Goal: Information Seeking & Learning: Learn about a topic

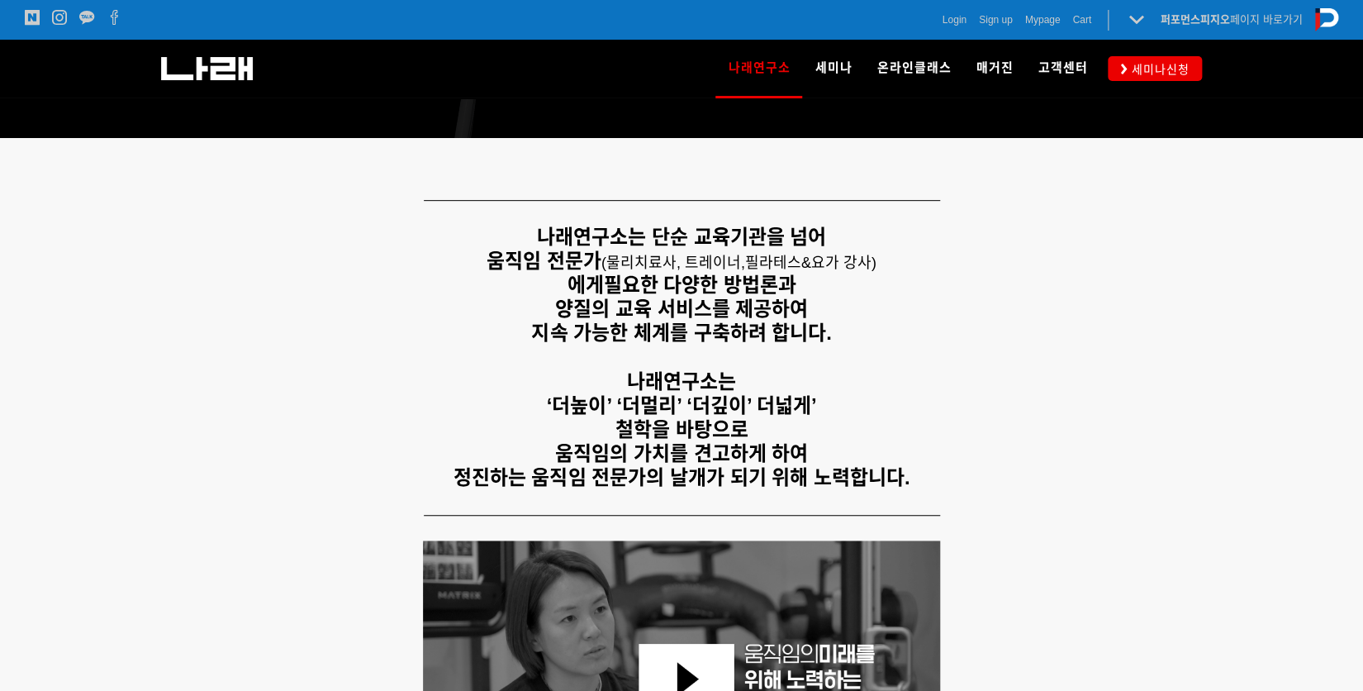
click at [661, 287] on p "움직임 전문가 ( 물리치료사, 트레이너, 필라테스&요가 강사) 에게 필요한 다양한 방법론과" at bounding box center [681, 273] width 1033 height 48
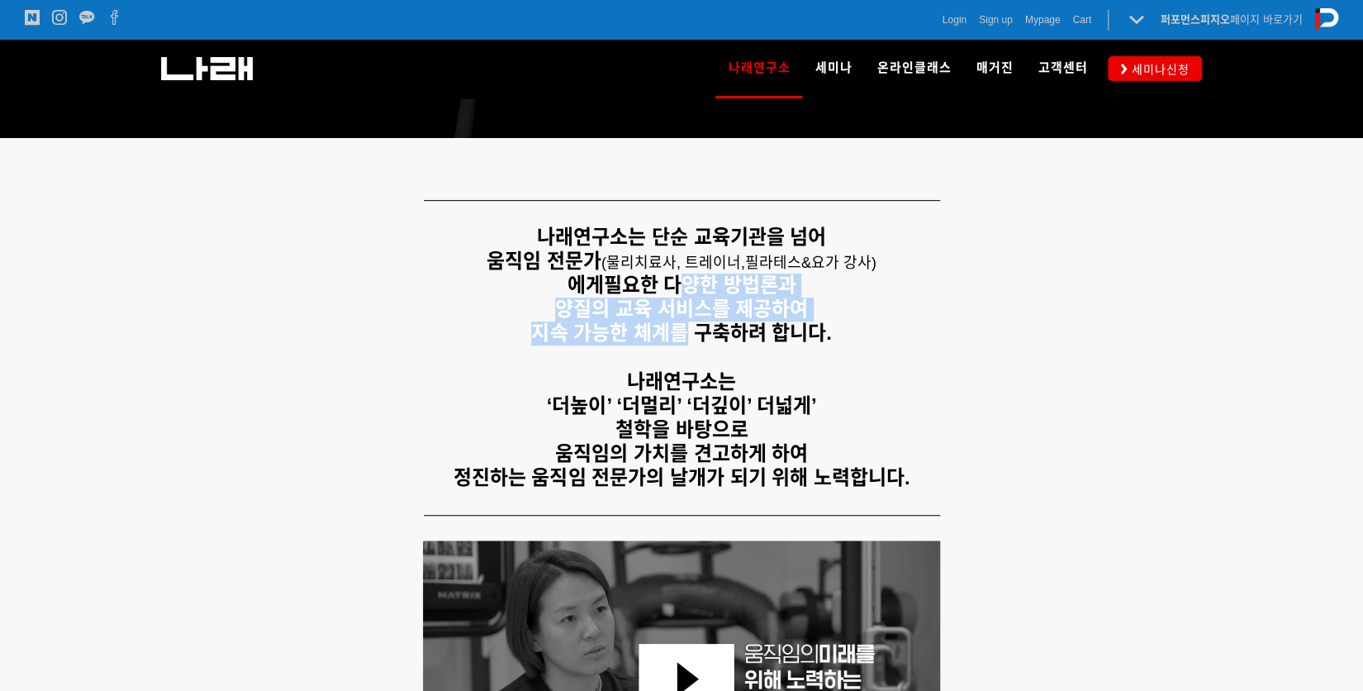
drag, startPoint x: 680, startPoint y: 302, endPoint x: 677, endPoint y: 330, distance: 29.1
click at [677, 330] on div "나래연구소는 단순 교육기관을 넘어 움직임 전문가 ( 물리치료사, 트레이너, 필라테스&요가 강사) 에게 필요한 다양한 방법론과 양질의 교육 서비…" at bounding box center [681, 358] width 1033 height 264
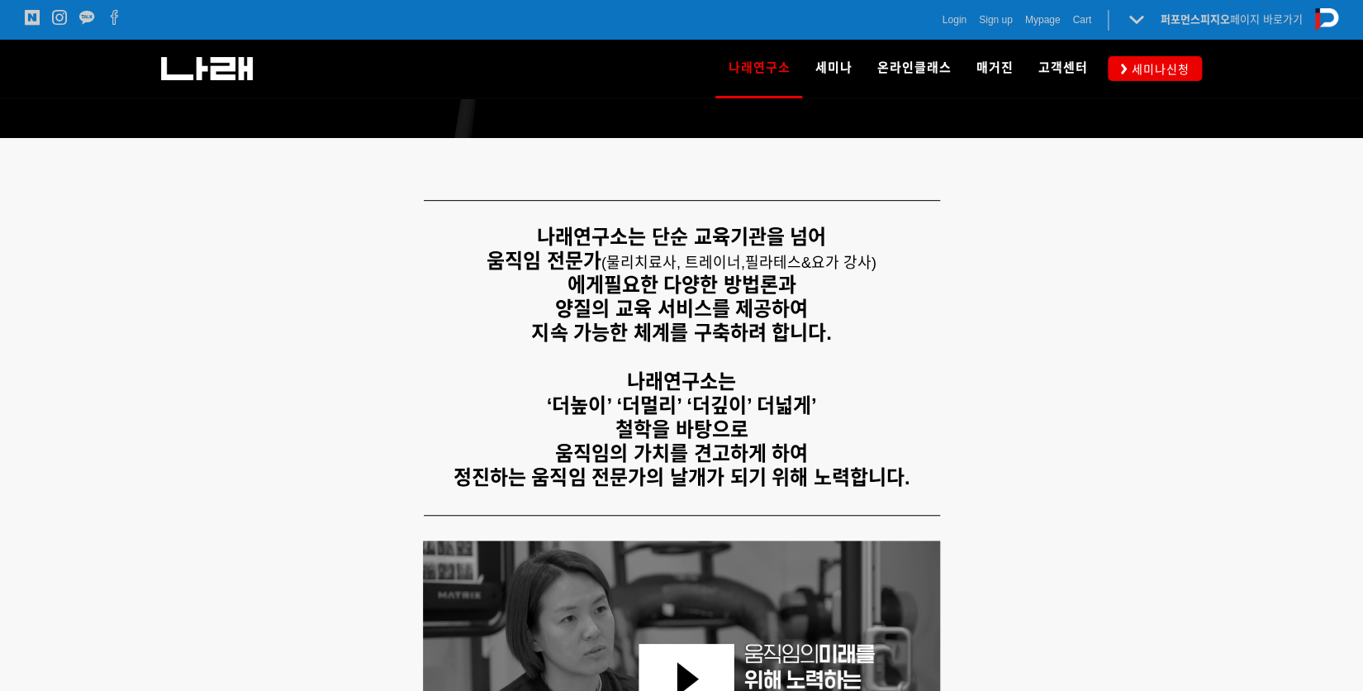
click at [783, 358] on p at bounding box center [681, 357] width 1033 height 24
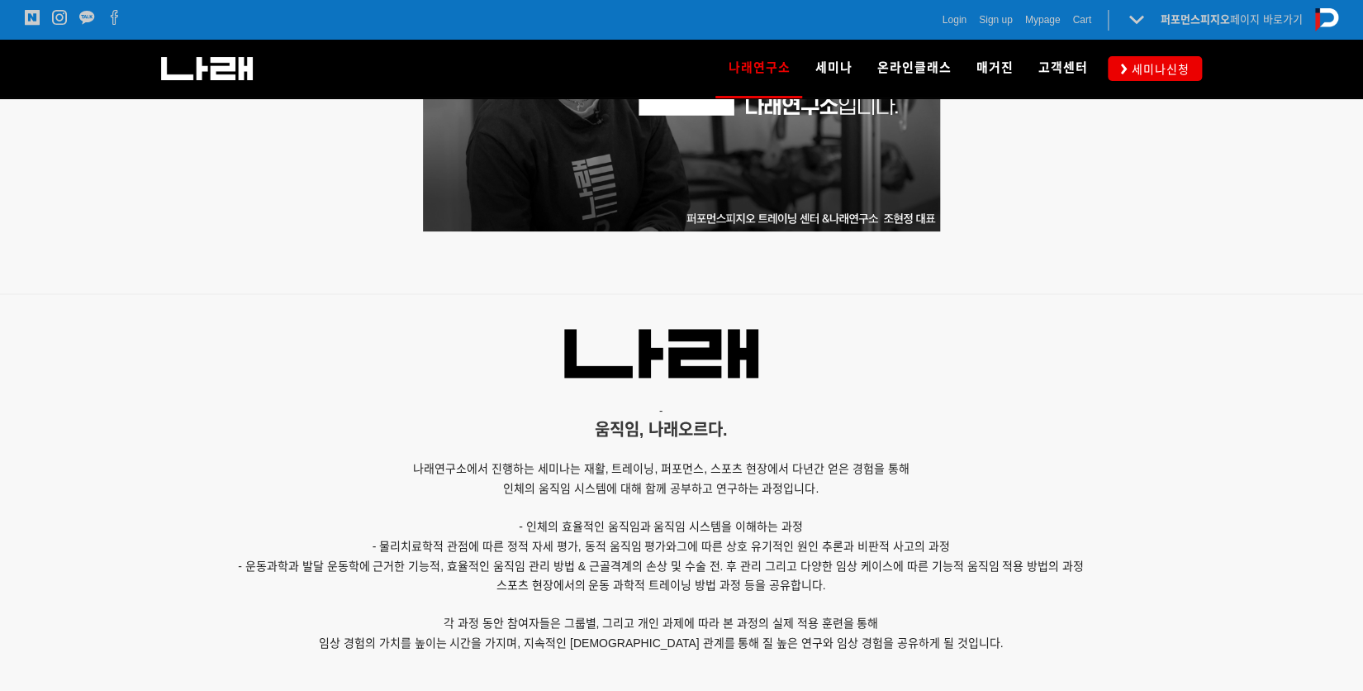
scroll to position [1077, 0]
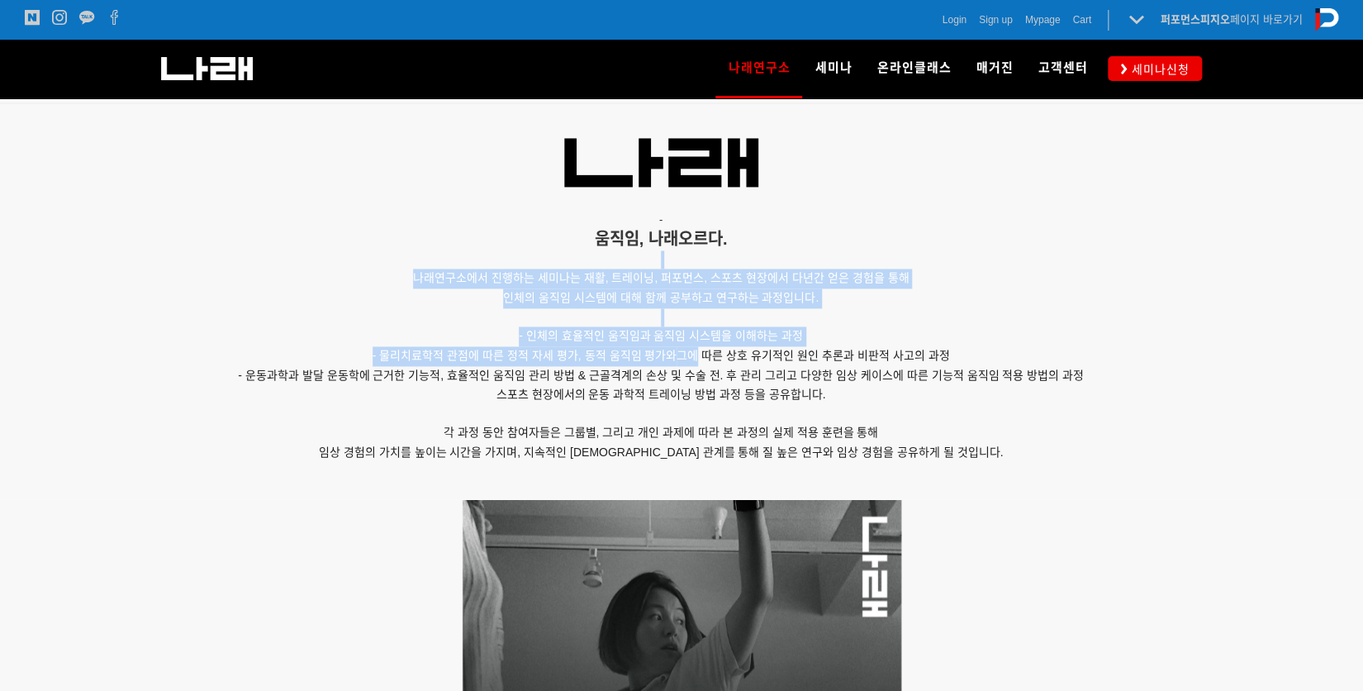
drag, startPoint x: 513, startPoint y: 249, endPoint x: 698, endPoint y: 351, distance: 211.1
click at [698, 351] on div "- 움직임, 나래오르다. 나래연구소에서 진행하는 세미나는 재활, 트레이닝, 퍼포먼스, 스포츠 현장에서 다년간 얻은 경험을 통해 인체의 움직임 …" at bounding box center [660, 307] width 991 height 383
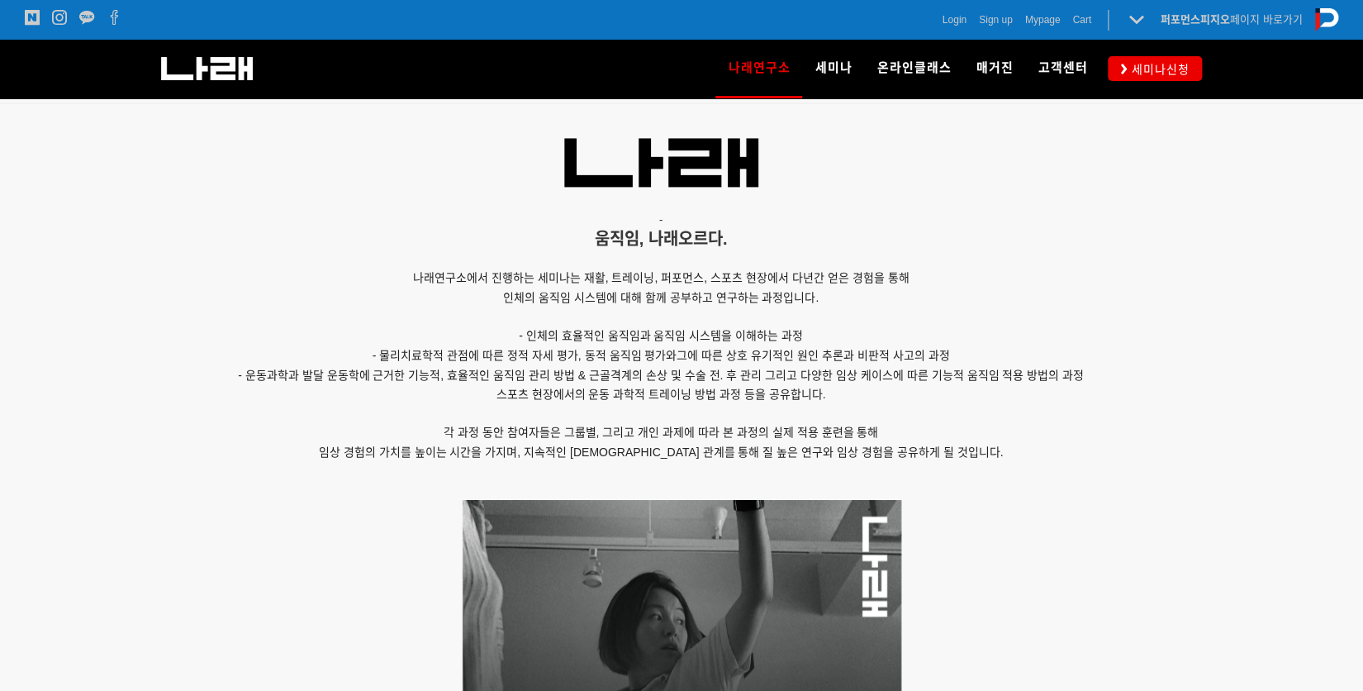
click at [701, 358] on span "그에 따른 상호 유기적인 원인 추론과 비판적 사고의 과정" at bounding box center [813, 355] width 273 height 13
drag, startPoint x: 617, startPoint y: 337, endPoint x: 770, endPoint y: 340, distance: 152.9
click at [770, 340] on p "- 인체의 효율적인 움직임과 움직임 시스템을 이해하는 과정" at bounding box center [660, 336] width 991 height 20
click at [776, 341] on p "- 인체의 효율적인 움직임과 움직임 시스템을 이해하는 과정" at bounding box center [660, 336] width 991 height 20
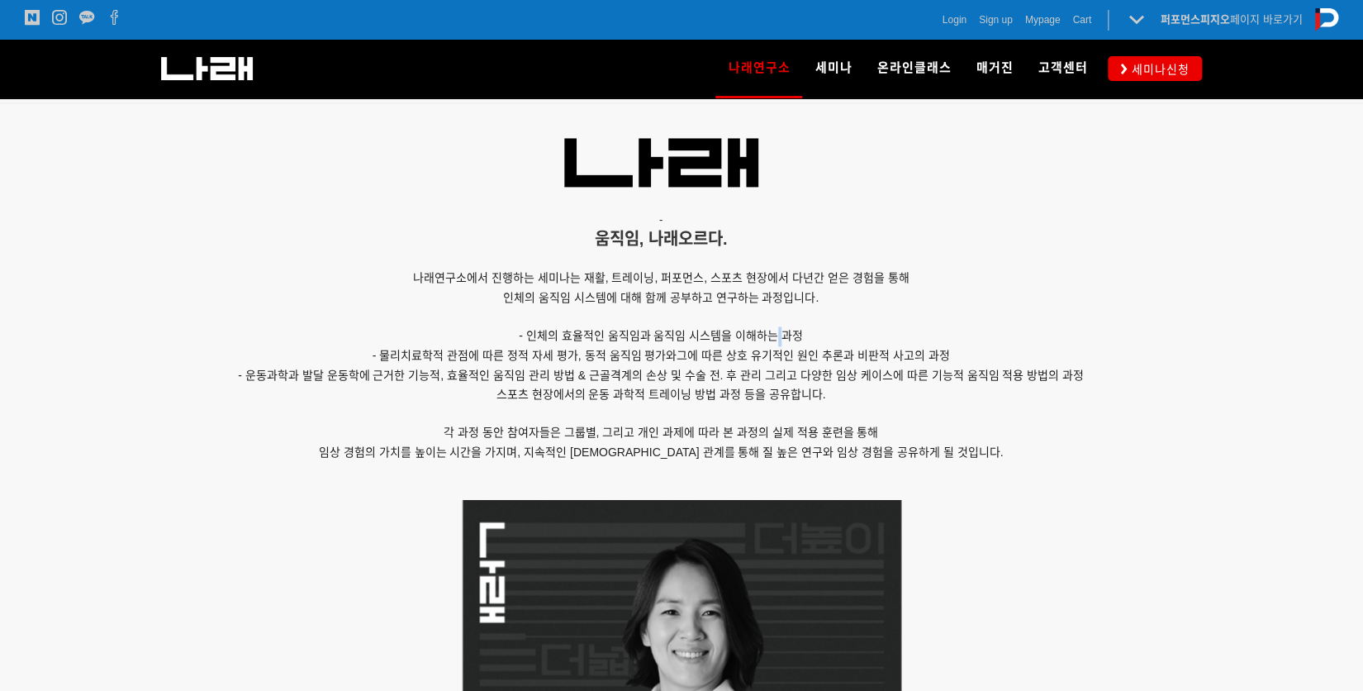
click at [709, 413] on p at bounding box center [660, 414] width 991 height 18
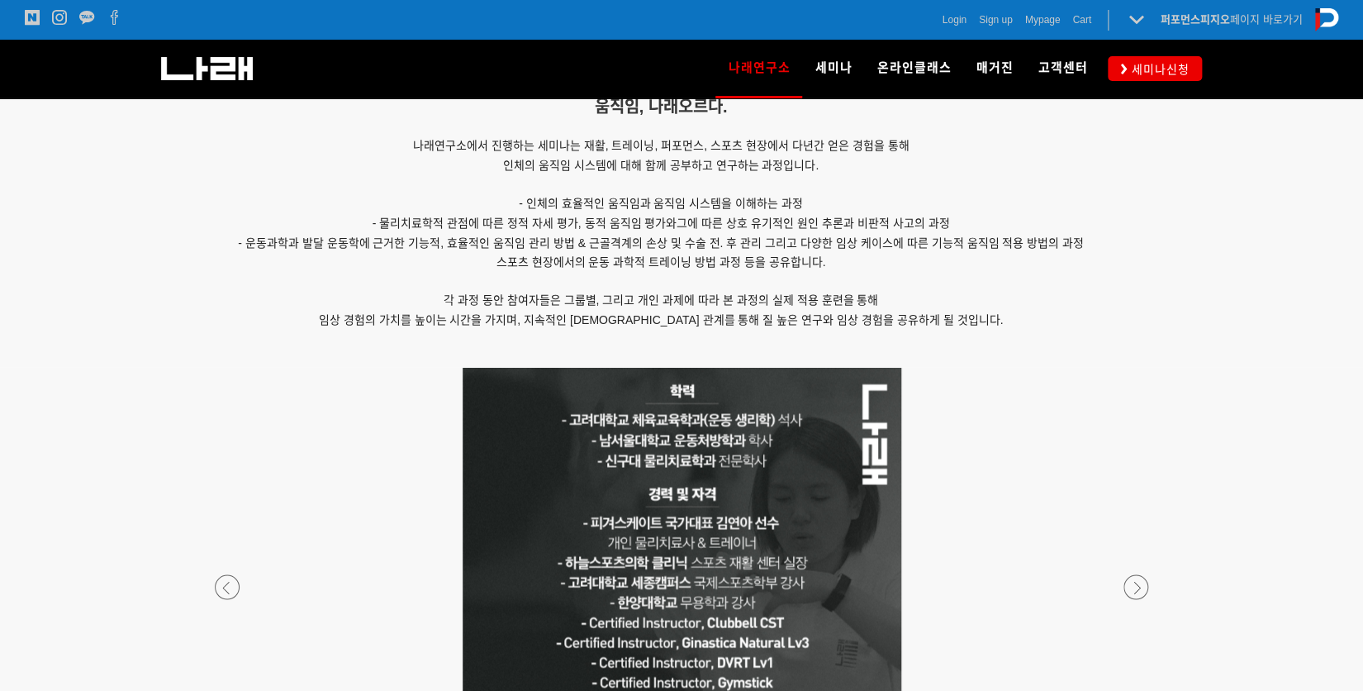
scroll to position [1221, 0]
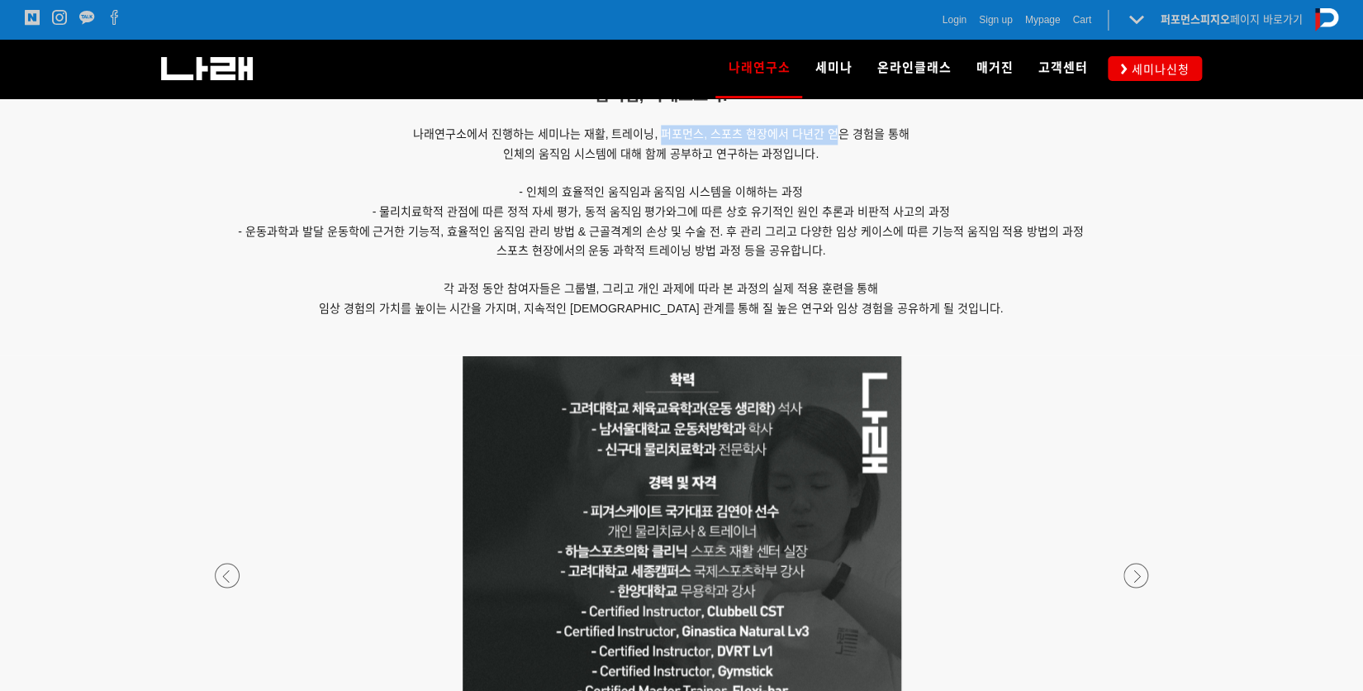
drag, startPoint x: 661, startPoint y: 125, endPoint x: 837, endPoint y: 135, distance: 176.2
click at [835, 134] on p "나래연구소에서 진행하는 세미나는 재활, 트레이닝, 퍼포먼스, 스포츠 현장에서 다년간 얻은 경험을 통해" at bounding box center [660, 135] width 991 height 20
click at [628, 160] on p "인체의 움직임 시스템에 대해 함께 공부하고 연구하는 과정입니다." at bounding box center [660, 155] width 991 height 20
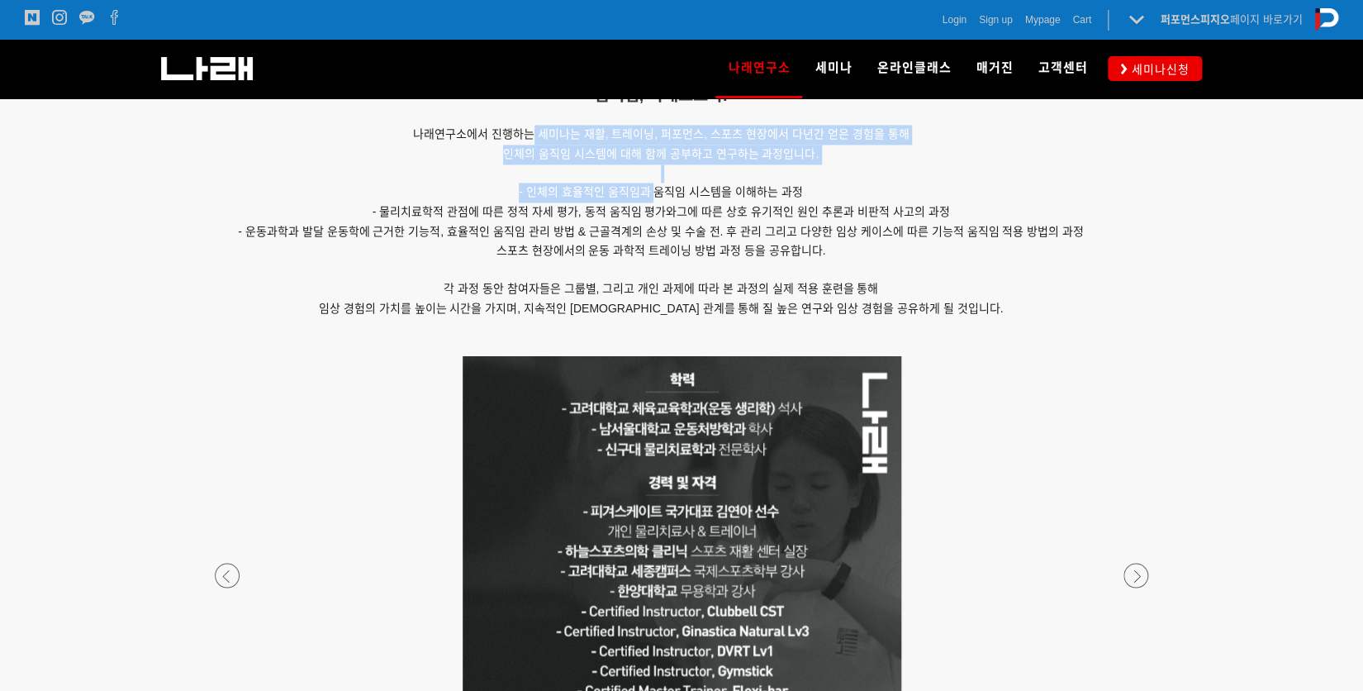
drag, startPoint x: 530, startPoint y: 125, endPoint x: 655, endPoint y: 181, distance: 137.6
click at [655, 181] on div "- 움직임, 나래오르다. 나래연구소에서 진행하는 세미나는 재활, 트레이닝, 퍼포먼스, 스포츠 현장에서 다년간 얻은 경험을 통해 인체의 움직임 …" at bounding box center [660, 163] width 991 height 383
click at [655, 183] on p "- 인체의 효율적인 움직임과 움직임 시스템을 이해하는 과정" at bounding box center [660, 193] width 991 height 20
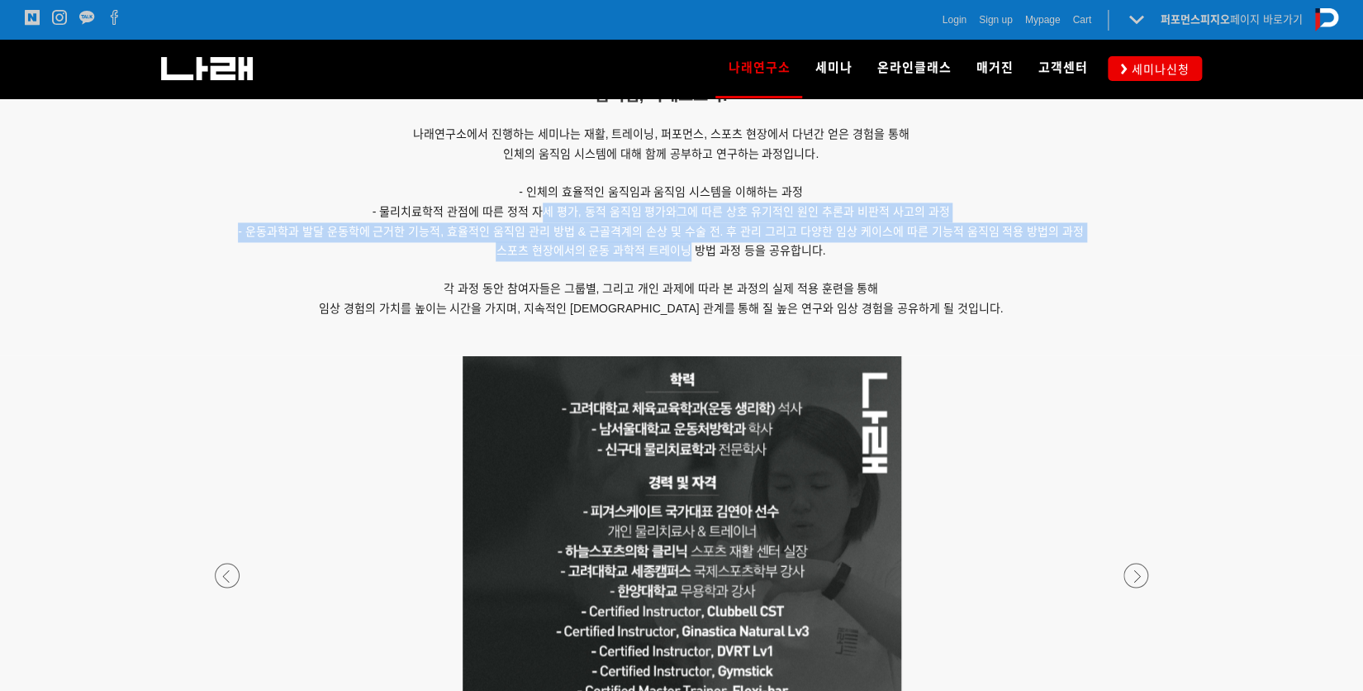
drag, startPoint x: 539, startPoint y: 202, endPoint x: 688, endPoint y: 246, distance: 155.8
click at [688, 246] on div "- 움직임, 나래오르다. 나래연구소에서 진행하는 세미나는 재활, 트레이닝, 퍼포먼스, 스포츠 현장에서 다년간 얻은 경험을 통해 인체의 움직임 …" at bounding box center [660, 163] width 991 height 383
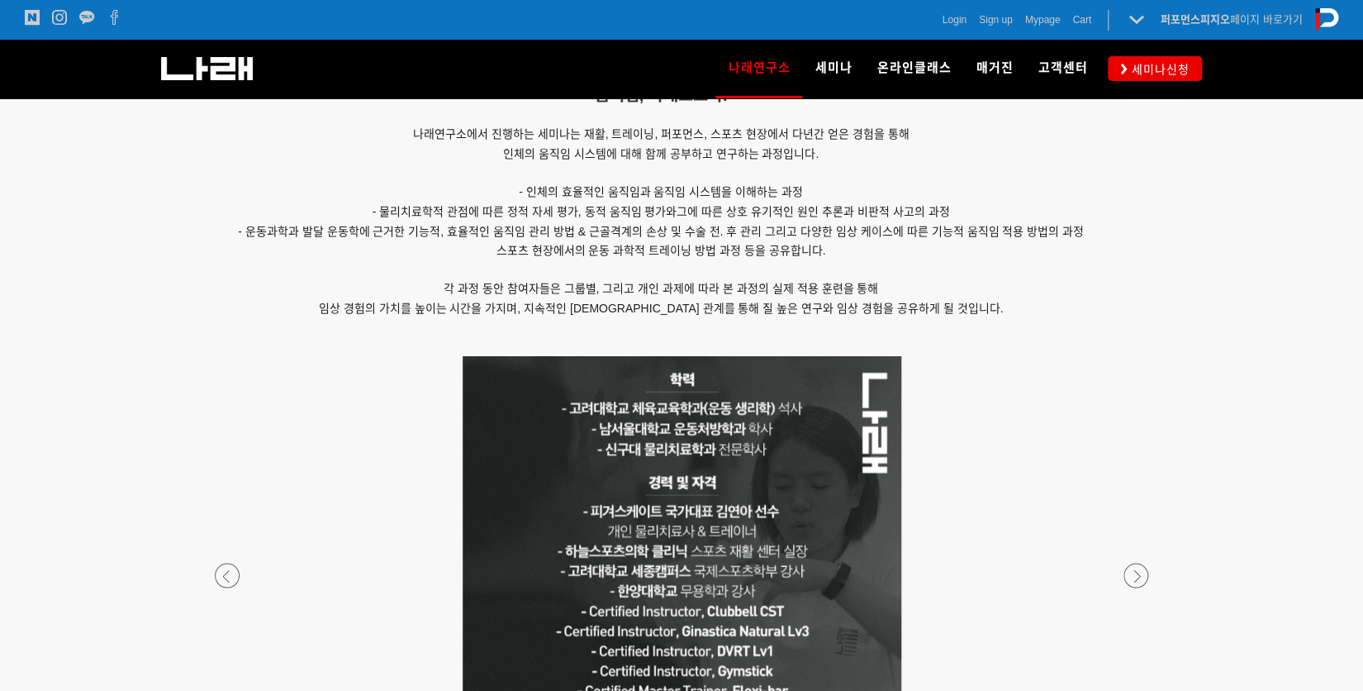
click at [688, 261] on p at bounding box center [660, 270] width 991 height 18
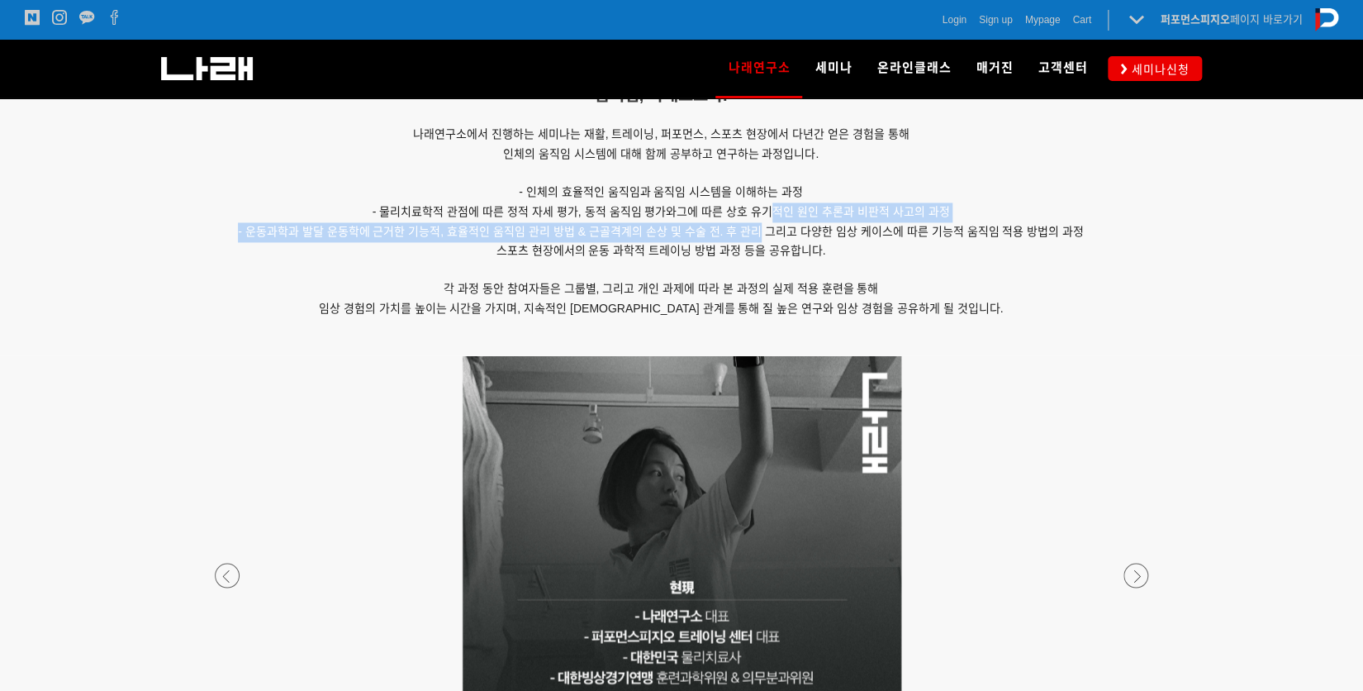
drag, startPoint x: 771, startPoint y: 211, endPoint x: 729, endPoint y: 229, distance: 44.8
click at [752, 226] on div "- 움직임, 나래오르다. 나래연구소에서 진행하는 세미나는 재활, 트레이닝, 퍼포먼스, 스포츠 현장에서 다년간 얻은 경험을 통해 인체의 움직임 …" at bounding box center [660, 163] width 991 height 383
click at [698, 232] on span "- 운동과학과 발달 운동학에 근거한 기능적, 효율적인 움직임 관리 방법 & 근골격계의 손상 및 수술 전. 후 관리 그리고 다양한 임상 케이스에…" at bounding box center [661, 231] width 846 height 13
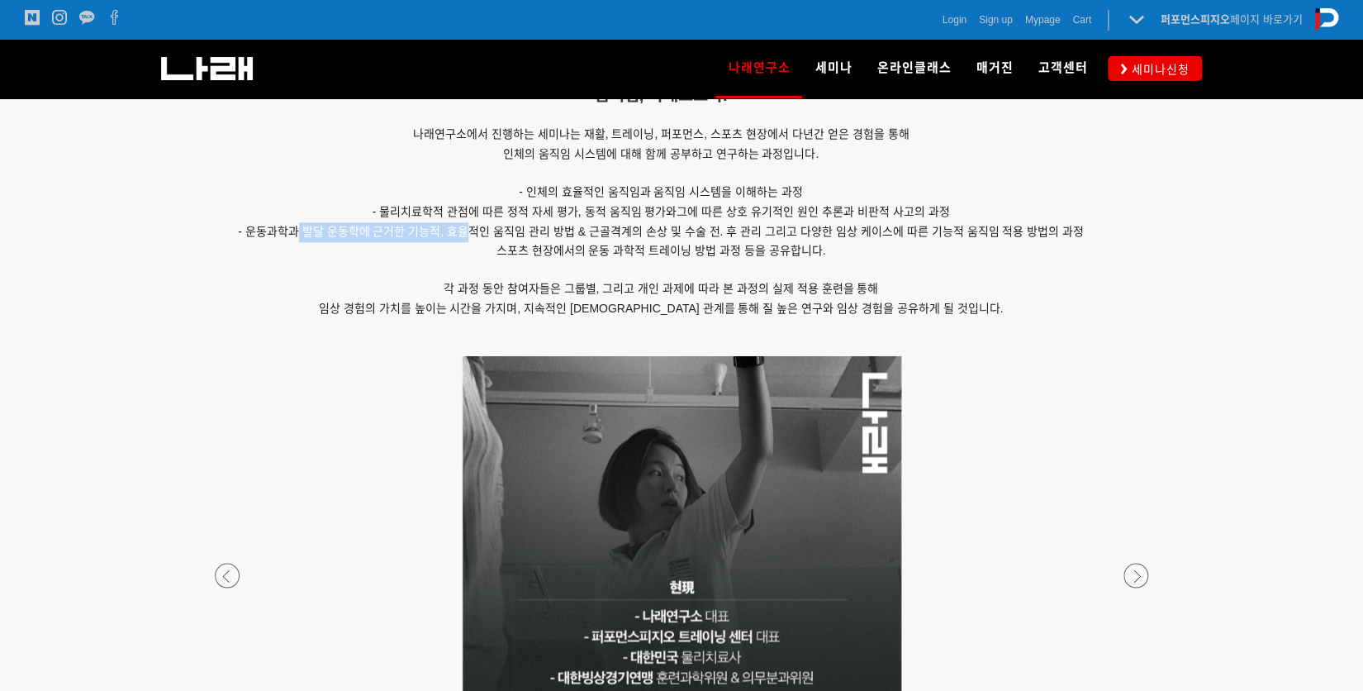
drag, startPoint x: 325, startPoint y: 221, endPoint x: 488, endPoint y: 221, distance: 163.6
click at [485, 225] on span "- 운동과학과 발달 운동학에 근거한 기능적, 효율적인 움직임 관리 방법 & 근골격계의 손상 및 수술 전. 후 관리 그리고 다양한 임상 케이스에…" at bounding box center [661, 231] width 846 height 13
click at [488, 225] on span "- 운동과학과 발달 운동학에 근거한 기능적, 효율적인 움직임 관리 방법 & 근골격계의 손상 및 수술 전. 후 관리 그리고 다양한 임상 케이스에…" at bounding box center [661, 231] width 846 height 13
drag, startPoint x: 545, startPoint y: 232, endPoint x: 649, endPoint y: 236, distance: 104.2
click at [630, 235] on p "- 운동과학과 발달 운동학에 근거한 기능적, 효율적인 움직임 관리 방법 & 근골격계의 손상 및 수술 전. 후 관리 그리고 다양한 임상 케이스에…" at bounding box center [660, 232] width 991 height 20
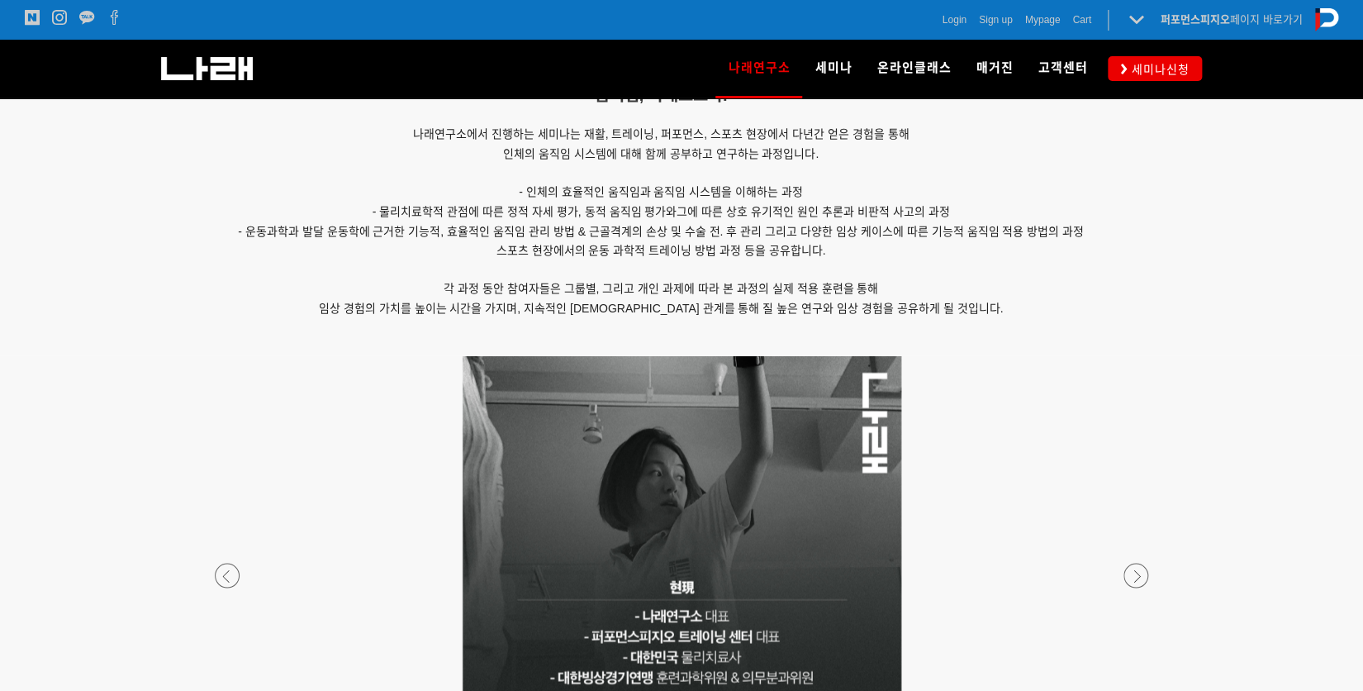
click at [653, 236] on p "- 운동과학과 발달 운동학에 근거한 기능적, 효율적인 움직임 관리 방법 & 근골격계의 손상 및 수술 전. 후 관리 그리고 다양한 임상 케이스에…" at bounding box center [660, 232] width 991 height 20
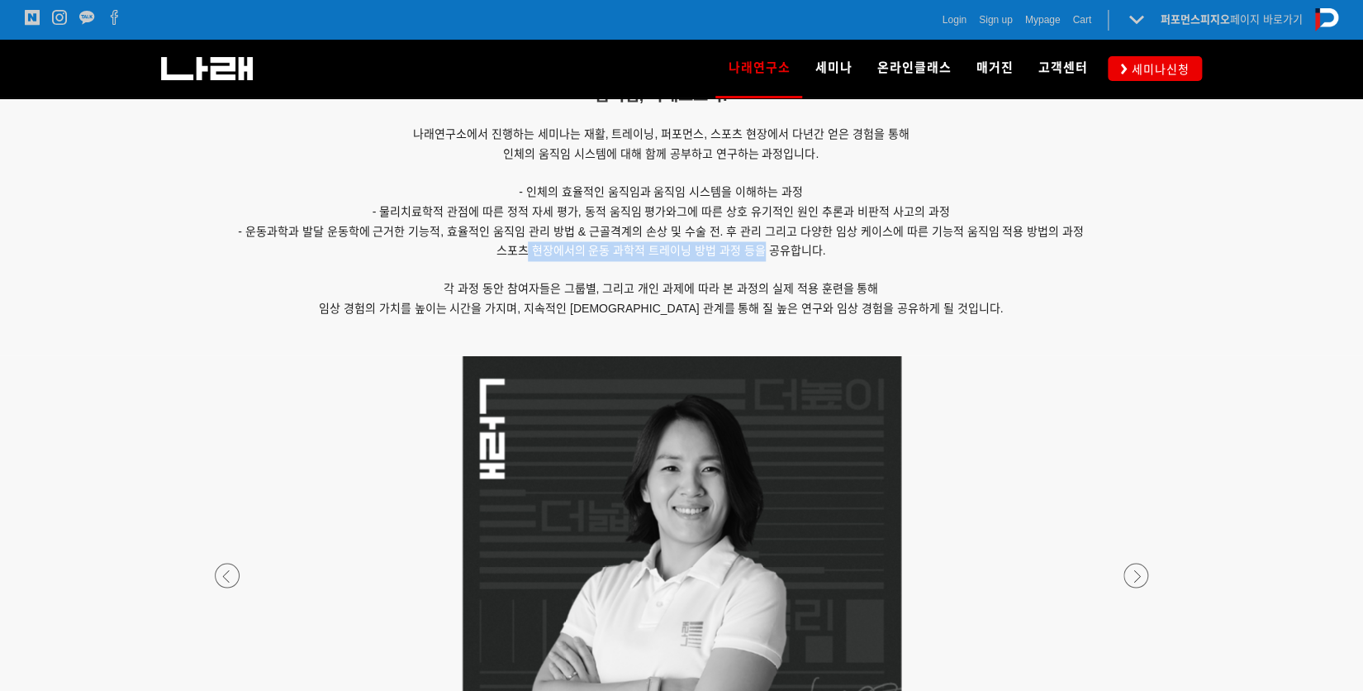
drag, startPoint x: 528, startPoint y: 240, endPoint x: 762, endPoint y: 249, distance: 234.0
click at [762, 249] on p "스포츠 현장에서의 운동 과학적 트레이닝 방법 과정 등을 공유합니다." at bounding box center [660, 251] width 991 height 20
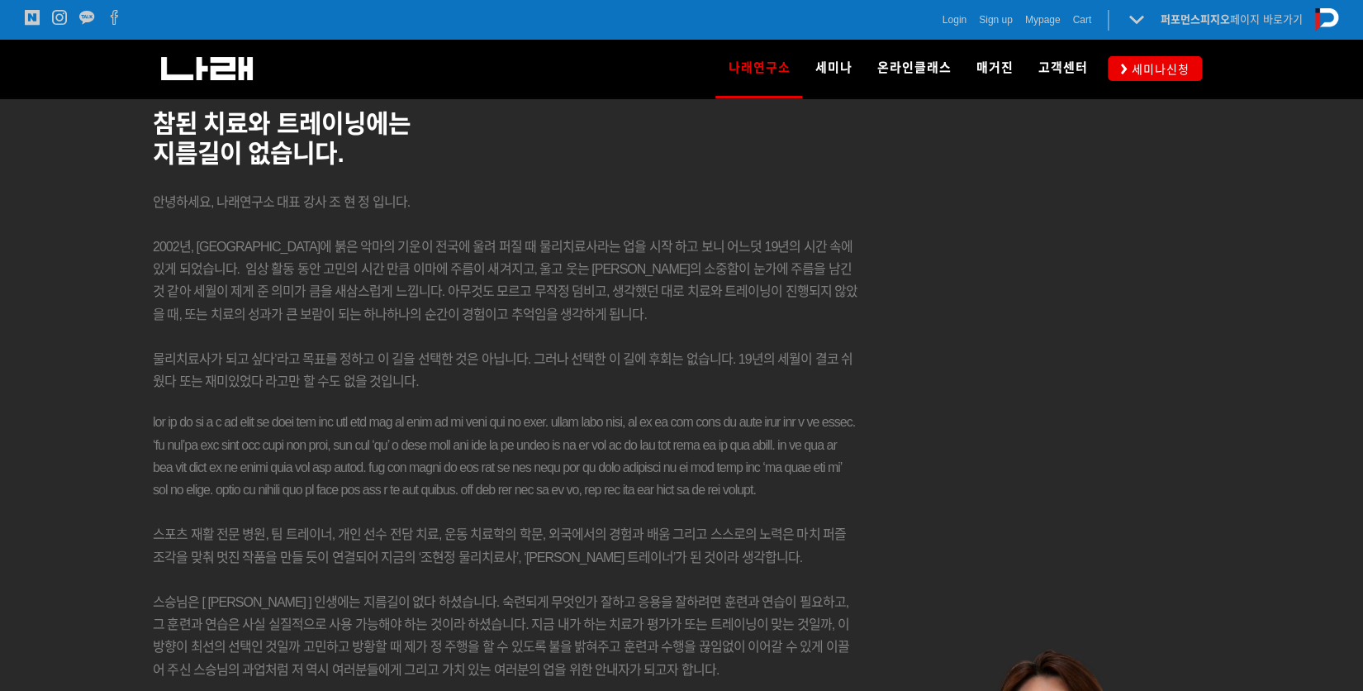
scroll to position [2370, 0]
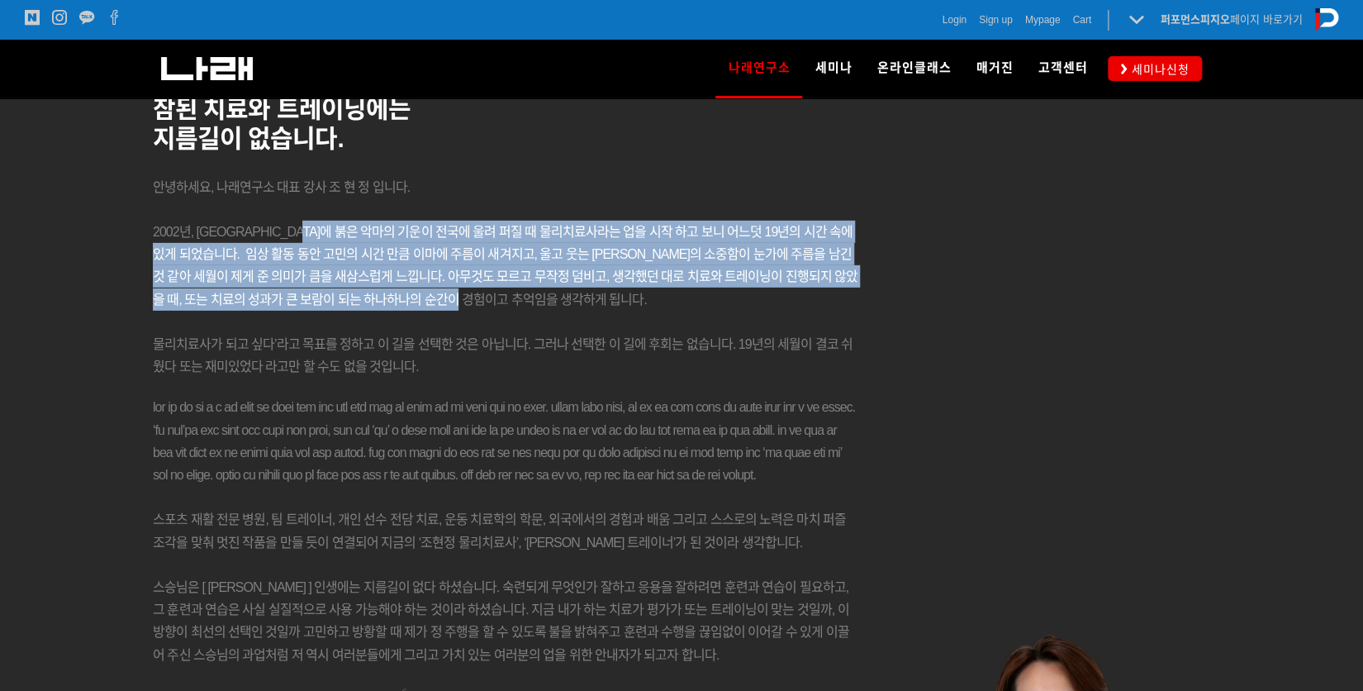
drag, startPoint x: 325, startPoint y: 221, endPoint x: 495, endPoint y: 292, distance: 183.7
click at [495, 292] on p "2002년, [GEOGRAPHIC_DATA]에 붉은 악마의 기운이 전국에 울려 퍼질 때 물리치료사라는 업을 시작 하고 보니 어느덧 19년의 시…" at bounding box center [505, 266] width 705 height 90
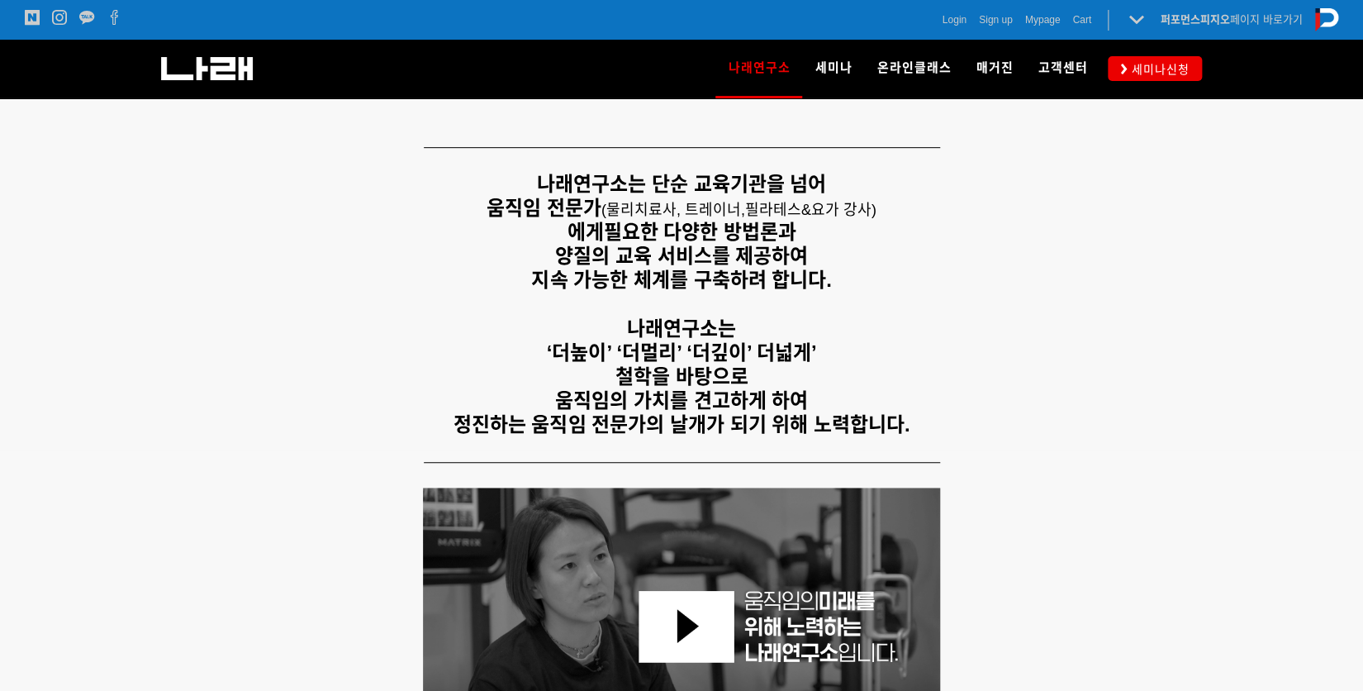
scroll to position [275, 0]
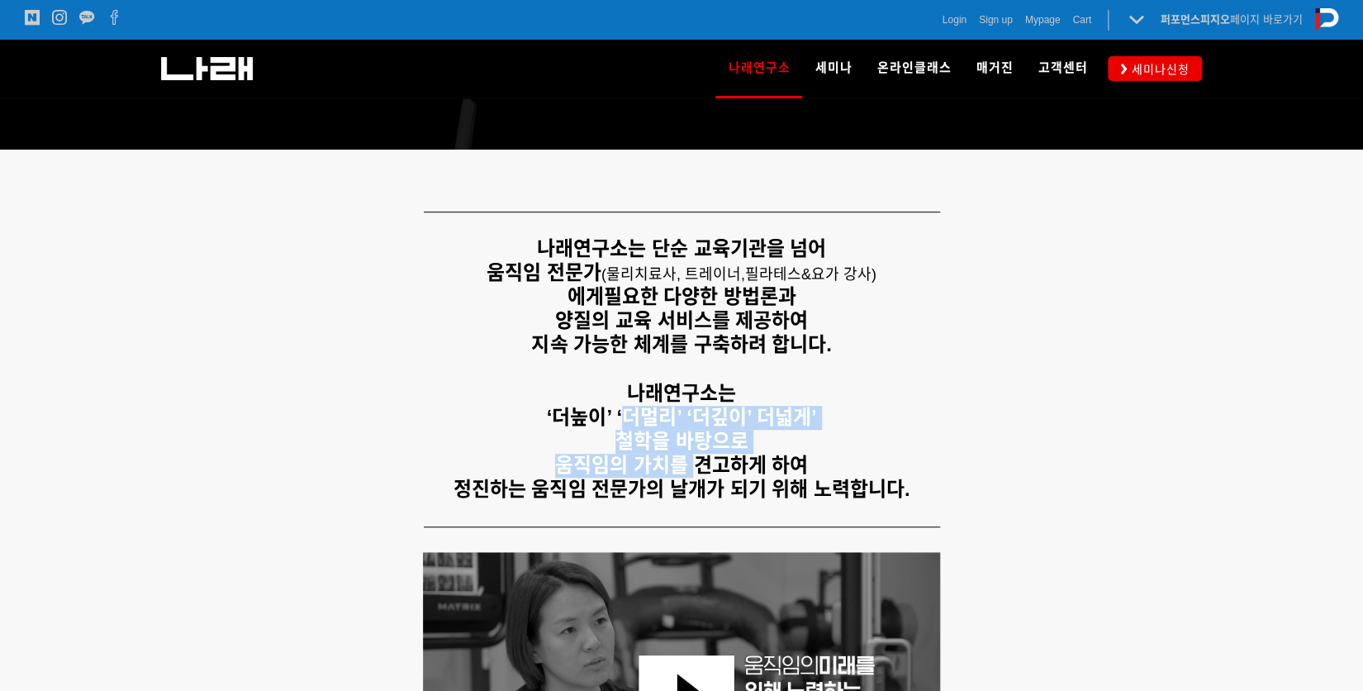
drag, startPoint x: 641, startPoint y: 418, endPoint x: 696, endPoint y: 466, distance: 73.2
click at [696, 465] on div "나래연구소는 단순 교육기관을 넘어 움직임 전문가 ( 물리치료사, 트레이너, 필라테스&요가 강사) 에게 필요한 다양한 방법론과 양질의 교육 서비…" at bounding box center [681, 369] width 1033 height 264
click at [696, 469] on strong "움직임의 가치를 견고하게 하여" at bounding box center [681, 465] width 253 height 22
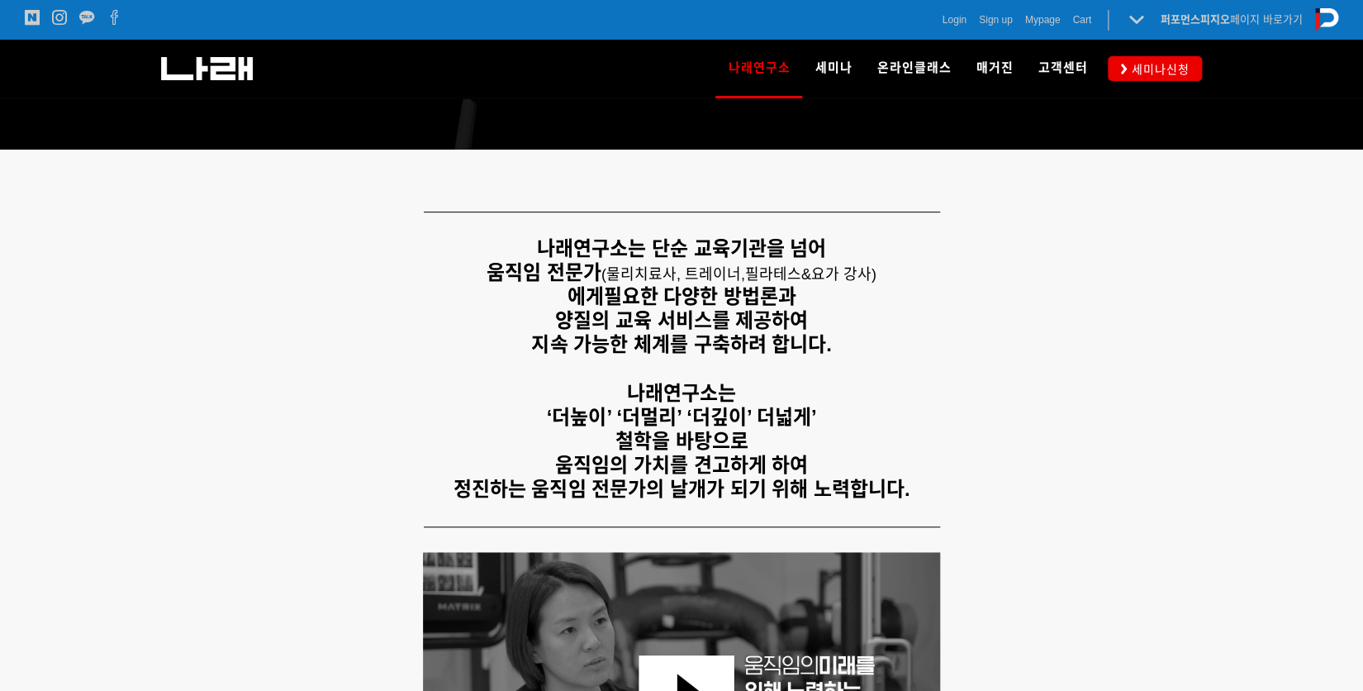
click at [687, 484] on strong "정진하는 움직임 전문가의 날개가 되기 위해 노력합니다." at bounding box center [682, 489] width 457 height 22
click at [611, 440] on p "철학을 바탕으로" at bounding box center [681, 442] width 1033 height 24
drag, startPoint x: 573, startPoint y: 465, endPoint x: 671, endPoint y: 492, distance: 101.0
click at [588, 483] on div "나래연구소는 단순 교육기관을 넘어 움직임 전문가 ( 물리치료사, 트레이너, 필라테스&요가 강사) 에게 필요한 다양한 방법론과 양질의 교육 서비…" at bounding box center [681, 369] width 1033 height 264
drag, startPoint x: 799, startPoint y: 504, endPoint x: 929, endPoint y: 517, distance: 131.2
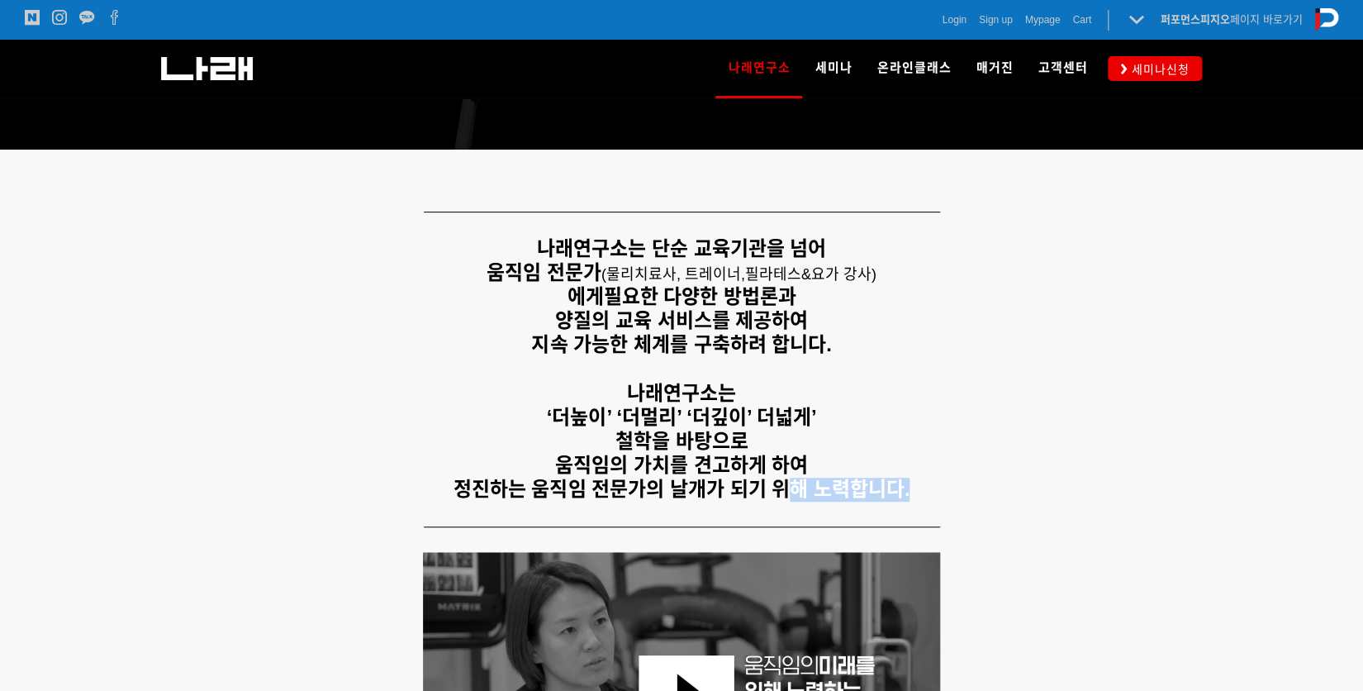
click at [929, 517] on div at bounding box center [681, 527] width 1057 height 26
drag, startPoint x: 601, startPoint y: 226, endPoint x: 841, endPoint y: 329, distance: 261.6
click at [841, 329] on div "나래연구소는 단순 교육기관을 넘어 움직임 전문가 ( 물리치료사, 트레이너, 필라테스&요가 강사) 에게 필요한 다양한 방법론과 양질의 교육 서비…" at bounding box center [681, 369] width 1057 height 289
click at [841, 329] on p "양질의 교육 서비스를 제공하여" at bounding box center [681, 321] width 1033 height 24
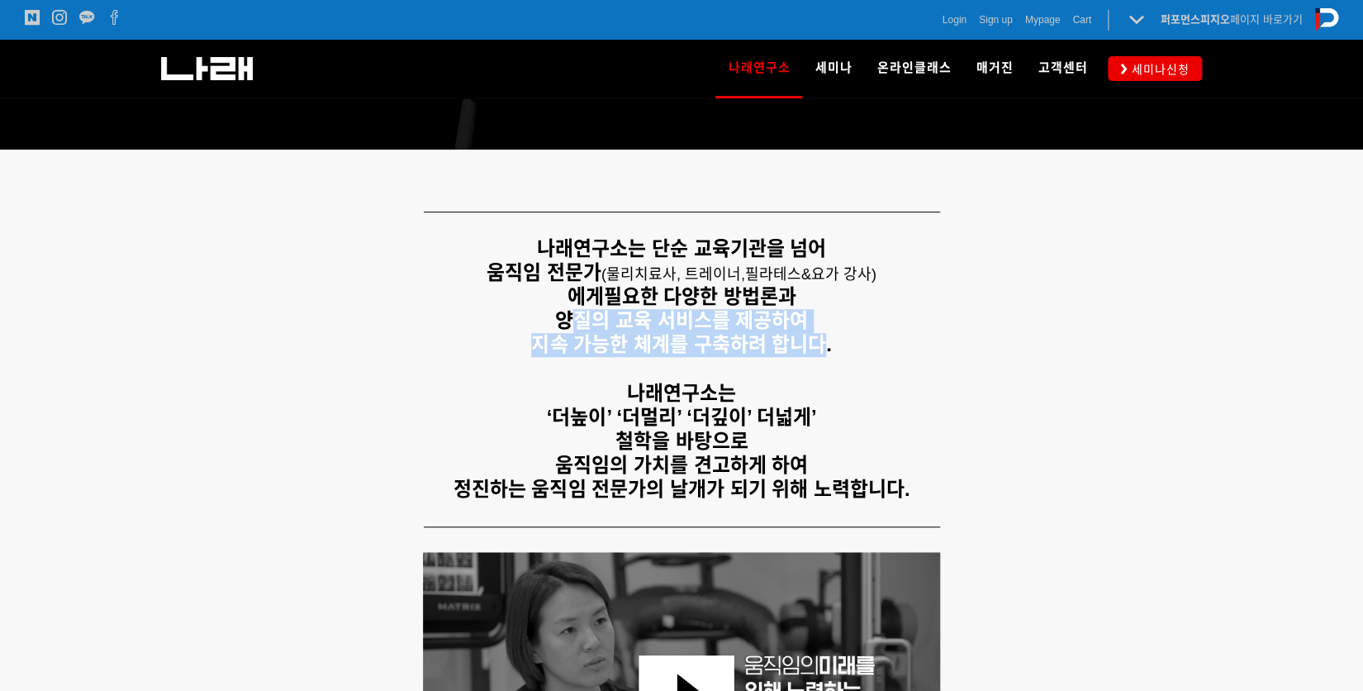
drag, startPoint x: 563, startPoint y: 330, endPoint x: 881, endPoint y: 363, distance: 319.9
click at [881, 363] on div "나래연구소는 단순 교육기관을 넘어 움직임 전문가 ( 물리치료사, 트레이너, 필라테스&요가 강사) 에게 필요한 다양한 방법론과 양질의 교육 서비…" at bounding box center [681, 369] width 1033 height 264
click at [881, 363] on p at bounding box center [681, 369] width 1033 height 24
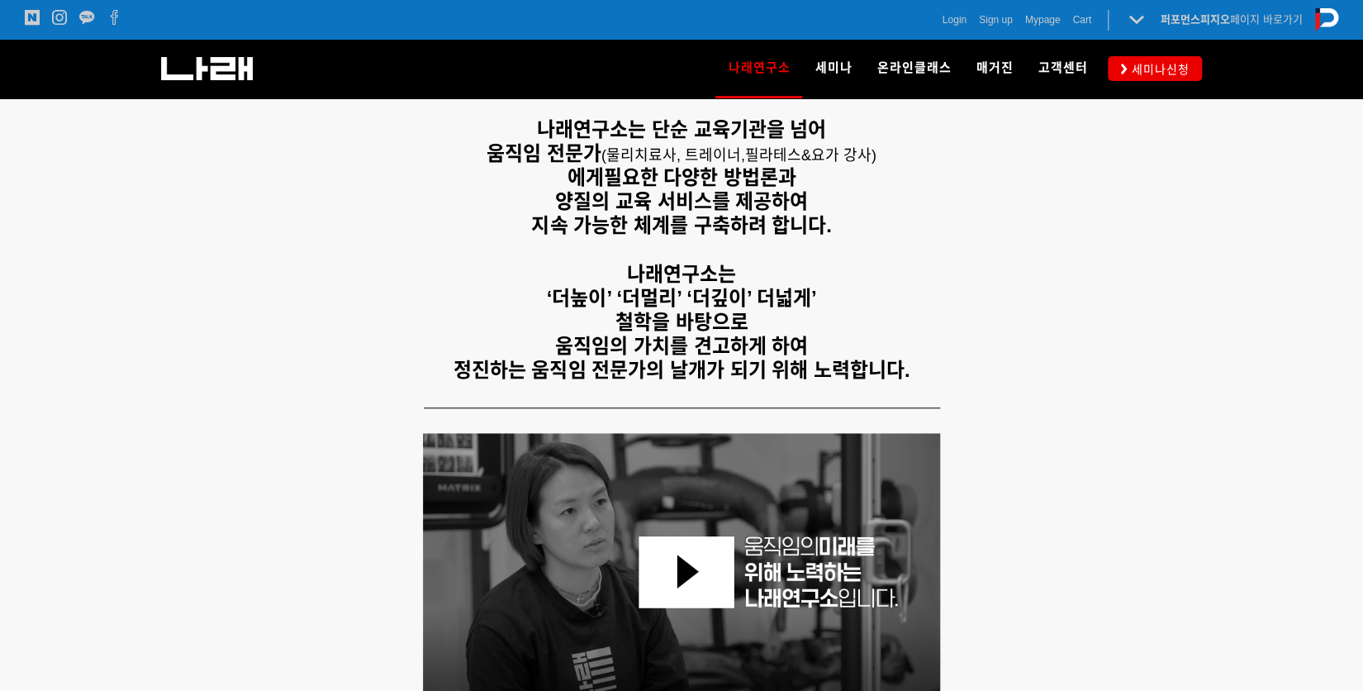
scroll to position [418, 0]
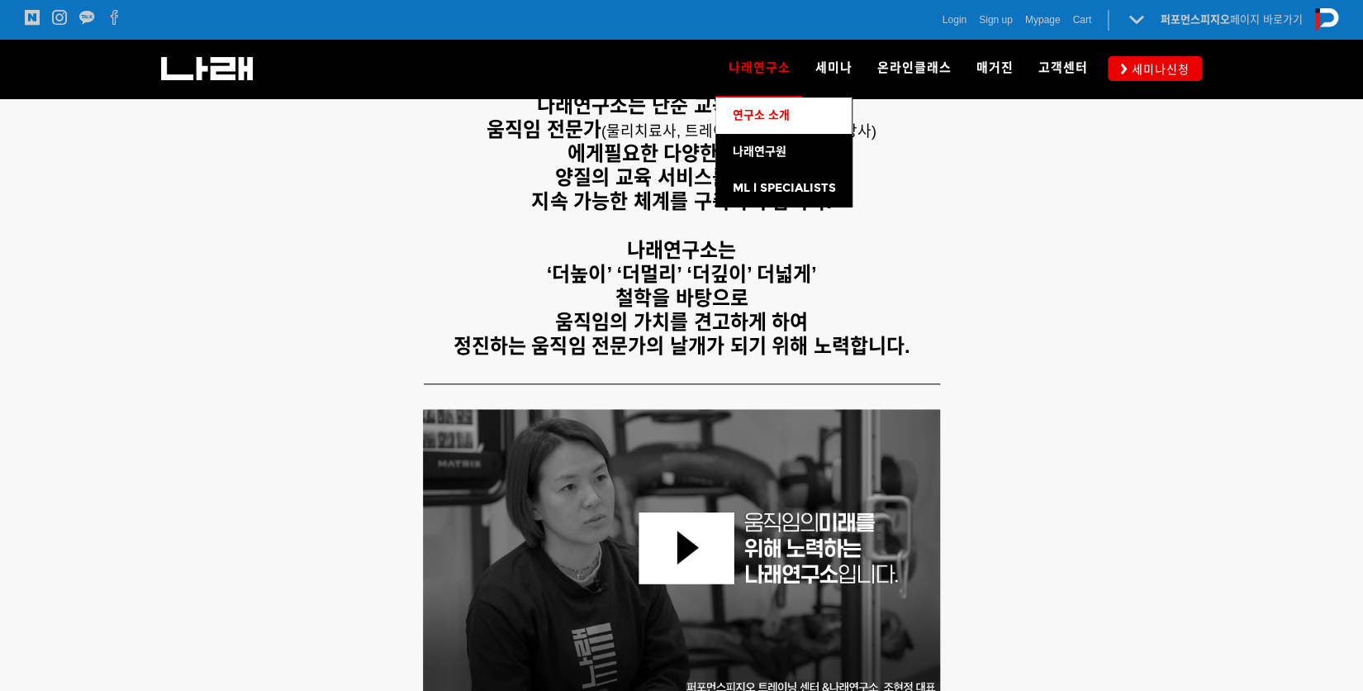
click at [750, 125] on link "연구소 소개" at bounding box center [783, 115] width 136 height 36
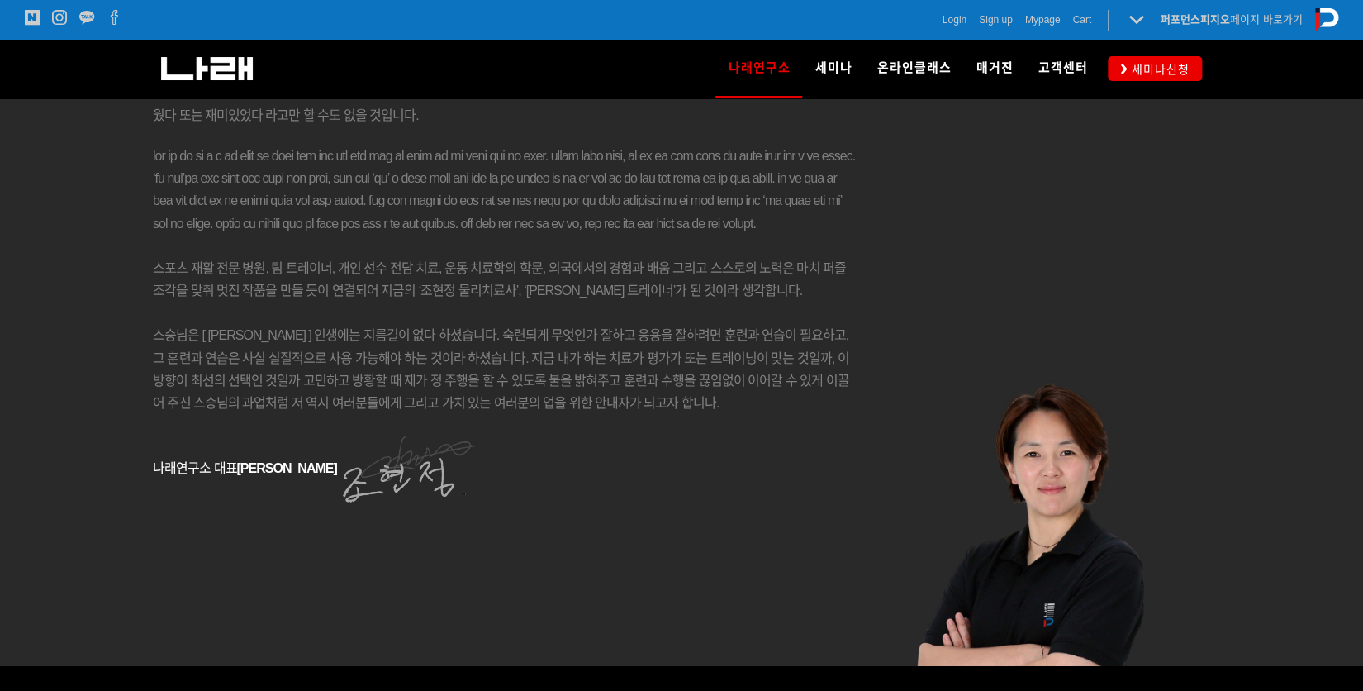
scroll to position [2730, 0]
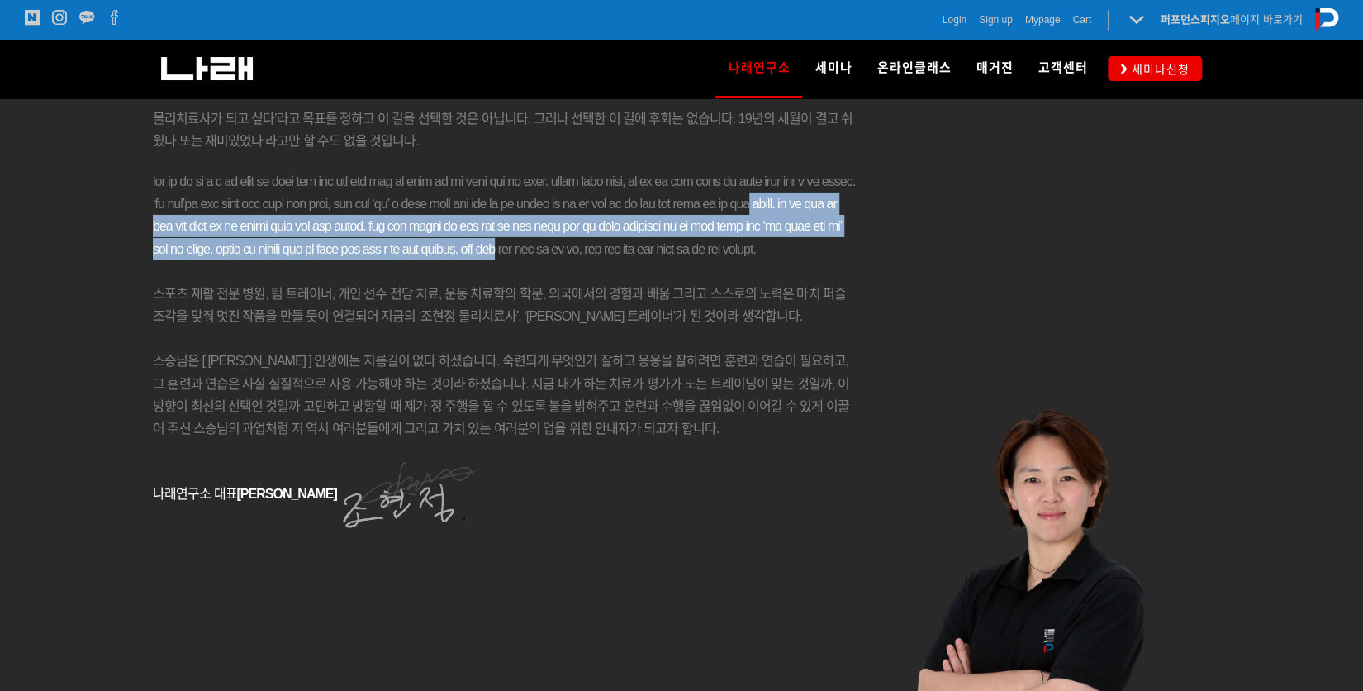
drag, startPoint x: 518, startPoint y: 240, endPoint x: 582, endPoint y: 330, distance: 109.6
click at [582, 260] on p at bounding box center [505, 215] width 705 height 90
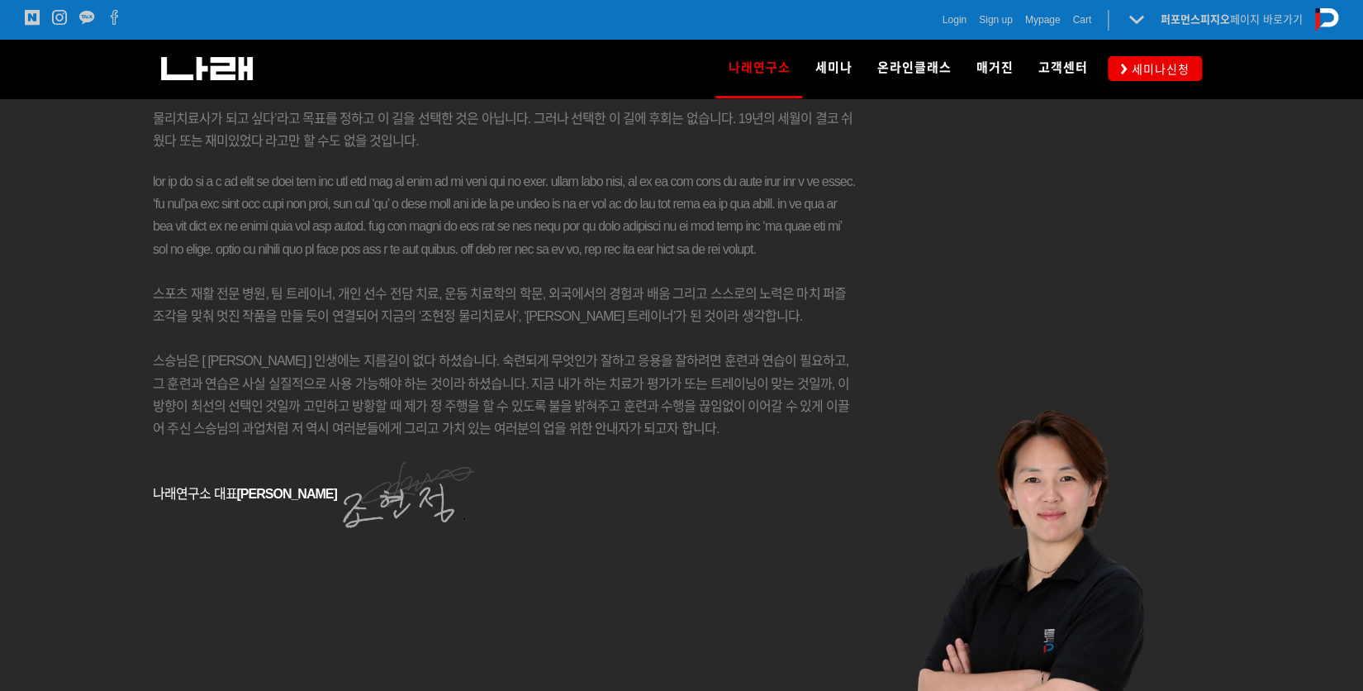
click at [496, 349] on p at bounding box center [505, 338] width 705 height 22
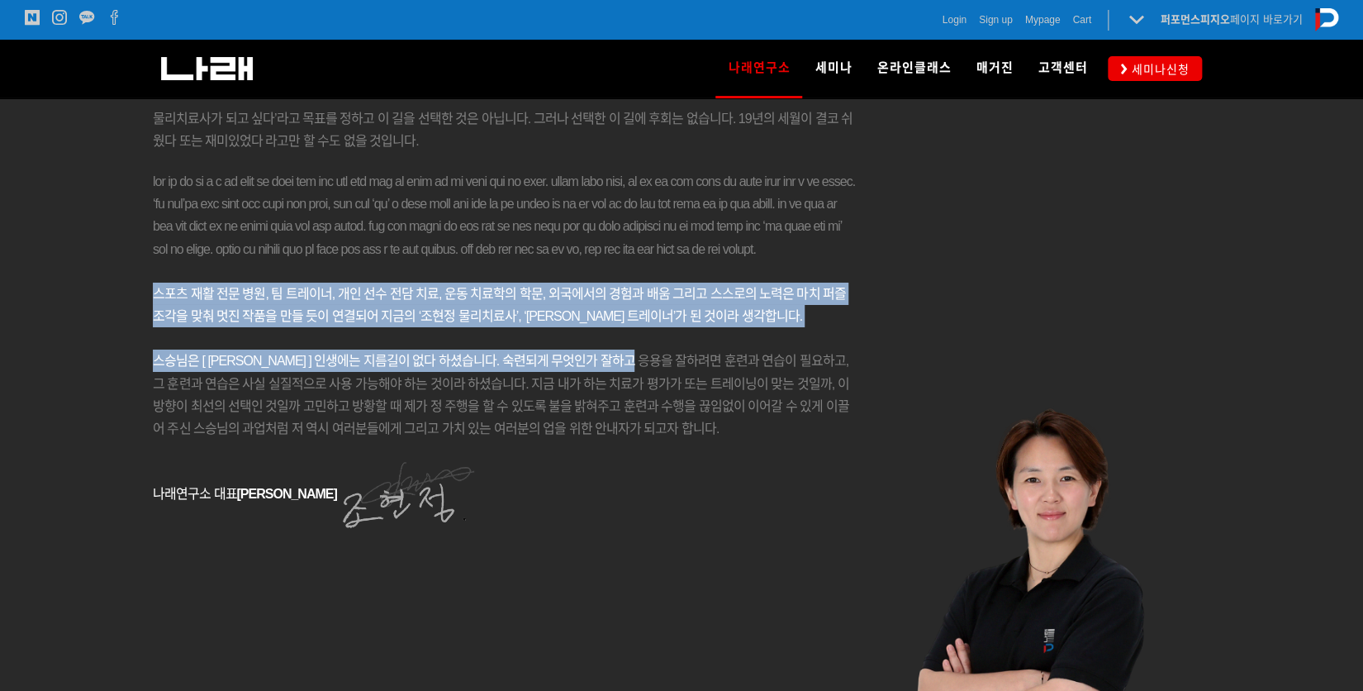
drag, startPoint x: 292, startPoint y: 362, endPoint x: 589, endPoint y: 475, distance: 318.2
click at [583, 464] on div "참된 치료와 트레이닝에는 지름길이 없습니다. 안녕하세요, 나래연구소 대표 강사 조 현 정 입니다. 2002년, 대한민국에 붉은 악마의 기운이 …" at bounding box center [505, 191] width 705 height 682
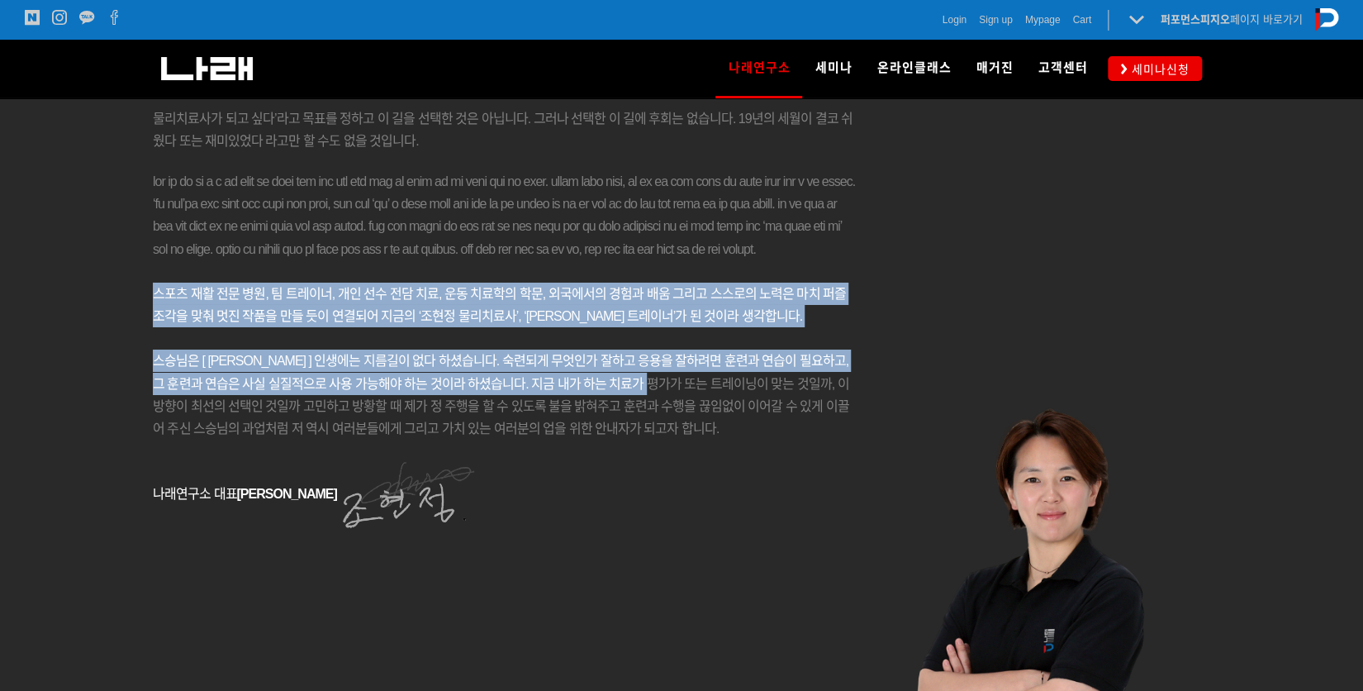
click at [589, 435] on span "스승님은 [ [PERSON_NAME] ] 인생에는 지름길이 없다 하셨습니다. 숙련되게 무엇인가 잘하고 응용을 잘하려면 훈련과 연습이 필요하고,…" at bounding box center [501, 395] width 696 height 82
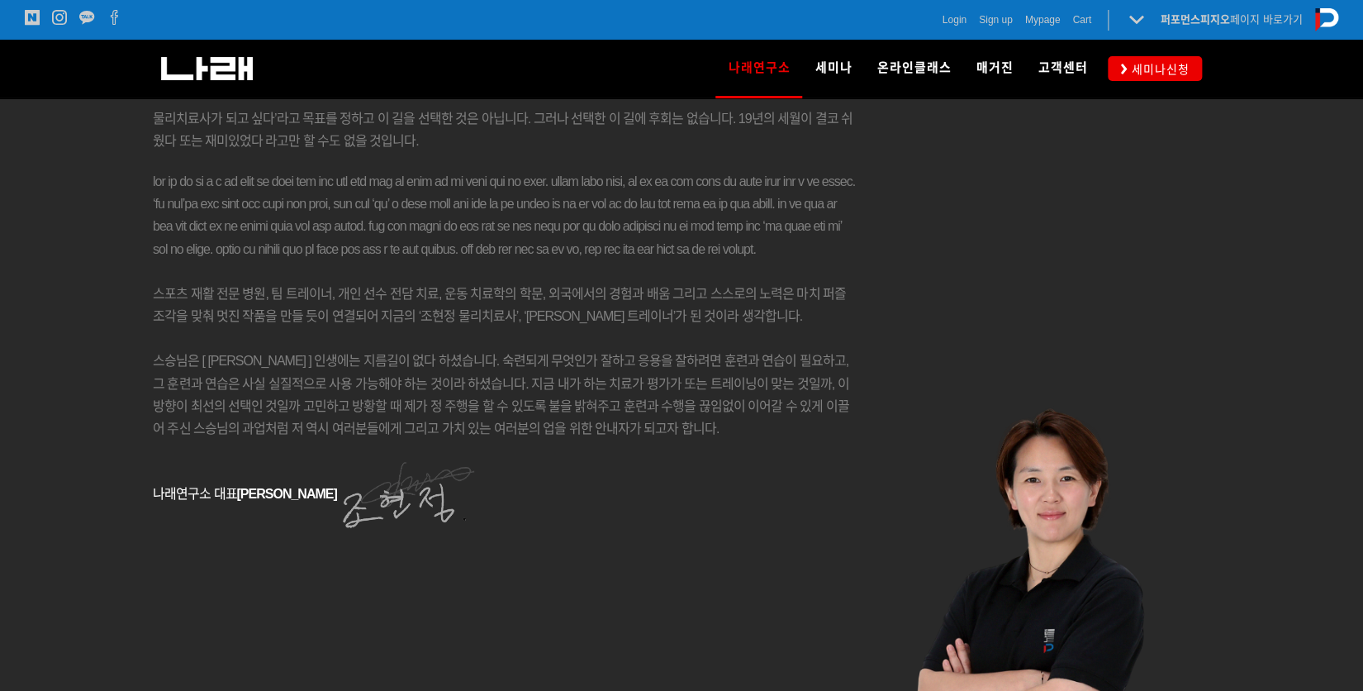
click at [641, 435] on span "스승님은 [ [PERSON_NAME] ] 인생에는 지름길이 없다 하셨습니다. 숙련되게 무엇인가 잘하고 응용을 잘하려면 훈련과 연습이 필요하고,…" at bounding box center [501, 395] width 696 height 82
